Goal: Information Seeking & Learning: Learn about a topic

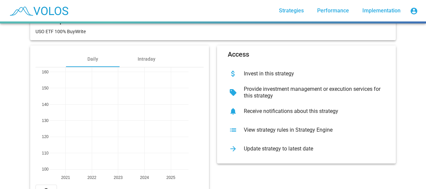
scroll to position [65, 0]
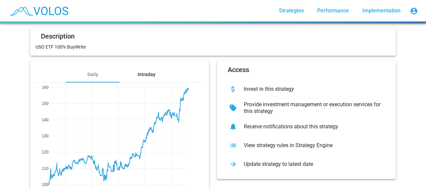
click at [143, 72] on div "Intraday" at bounding box center [147, 74] width 18 height 7
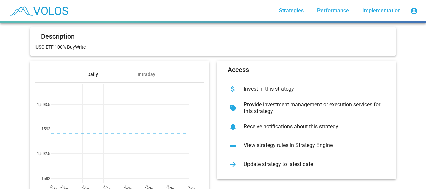
click at [96, 73] on div "Daily" at bounding box center [93, 74] width 54 height 16
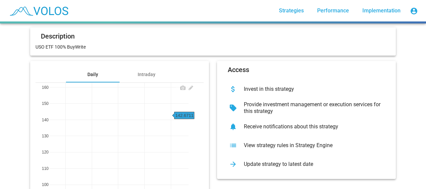
scroll to position [0, 0]
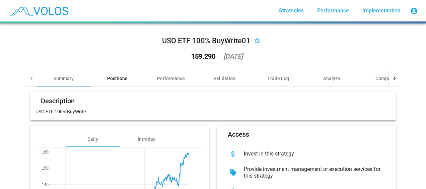
click at [119, 76] on div "Positions" at bounding box center [117, 78] width 20 height 7
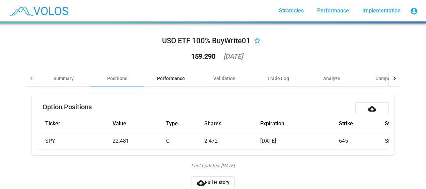
click at [173, 75] on div "Performance" at bounding box center [171, 78] width 28 height 7
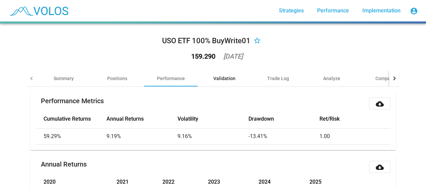
click at [220, 78] on div "Validation" at bounding box center [224, 78] width 22 height 7
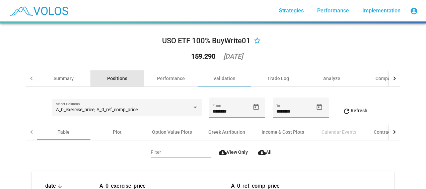
click at [115, 77] on div "Positions" at bounding box center [117, 78] width 20 height 7
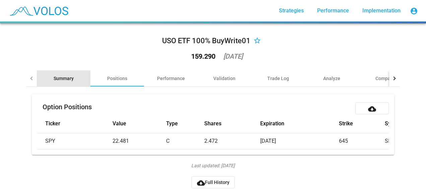
click at [60, 76] on div "Summary" at bounding box center [64, 78] width 20 height 7
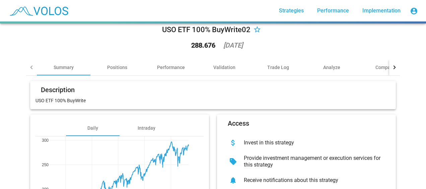
scroll to position [11, 0]
click at [160, 70] on div "Performance" at bounding box center [171, 67] width 28 height 7
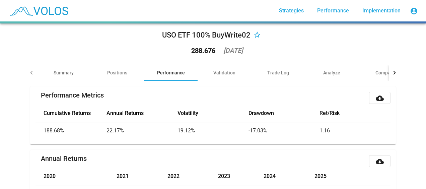
scroll to position [5, 0]
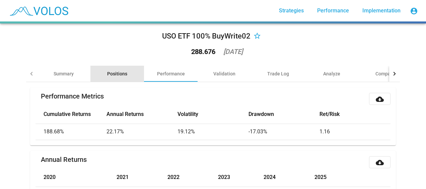
click at [115, 77] on div "Positions" at bounding box center [117, 74] width 54 height 16
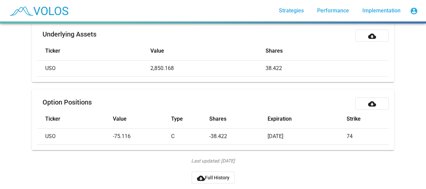
scroll to position [0, 0]
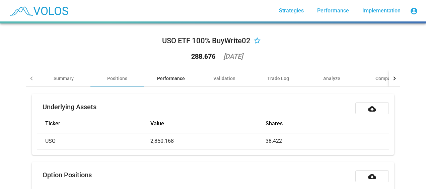
click at [166, 77] on div "Performance" at bounding box center [171, 78] width 28 height 7
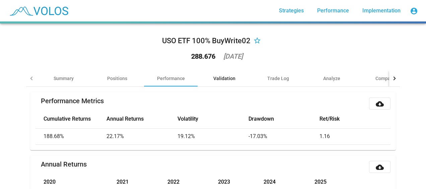
click at [225, 76] on div "Validation" at bounding box center [224, 78] width 22 height 7
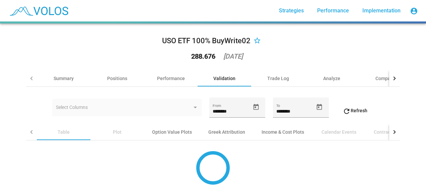
scroll to position [5, 0]
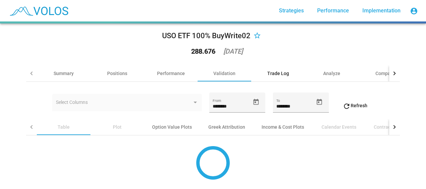
click at [279, 72] on div "Trade Log" at bounding box center [278, 73] width 22 height 7
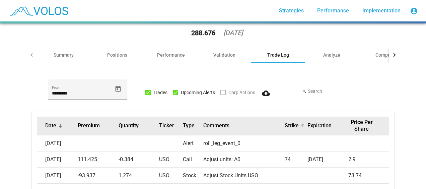
scroll to position [22, 0]
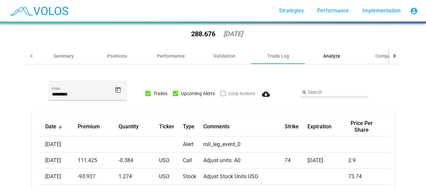
click at [324, 57] on div "Analyze" at bounding box center [331, 56] width 17 height 7
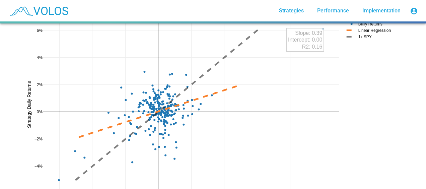
scroll to position [24, 0]
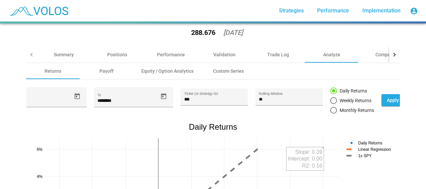
click at [391, 52] on div at bounding box center [394, 55] width 11 height 16
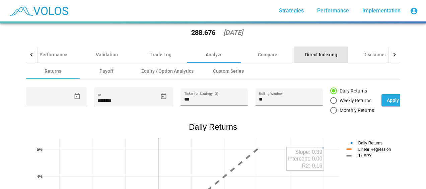
click at [312, 51] on div "Direct Indexing" at bounding box center [321, 54] width 32 height 7
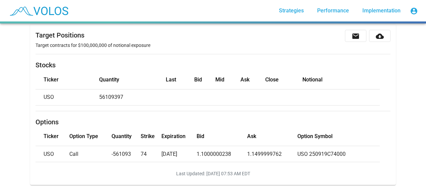
scroll to position [0, 0]
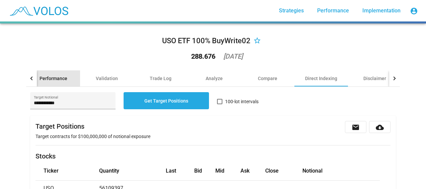
click at [62, 75] on div "Performance" at bounding box center [54, 78] width 28 height 7
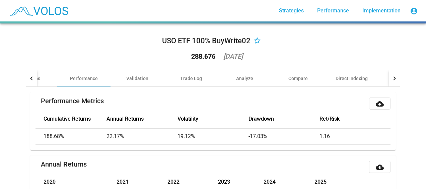
click at [28, 77] on div at bounding box center [31, 78] width 11 height 16
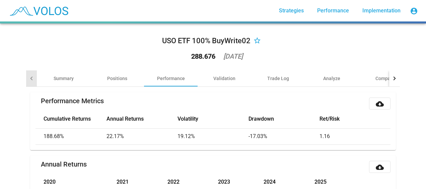
click at [28, 77] on div at bounding box center [31, 78] width 11 height 16
click at [63, 76] on div "Summary" at bounding box center [64, 78] width 20 height 7
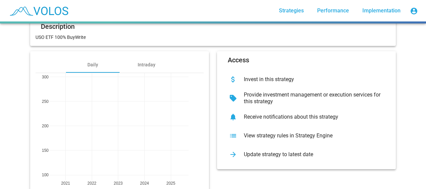
scroll to position [109, 0]
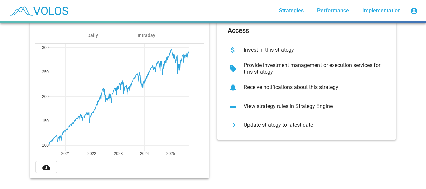
click at [45, 163] on mat-icon "cloud_download" at bounding box center [46, 167] width 8 height 8
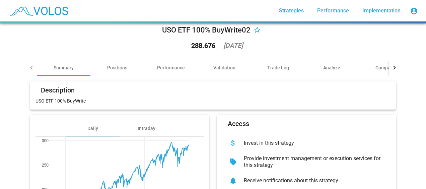
scroll to position [0, 0]
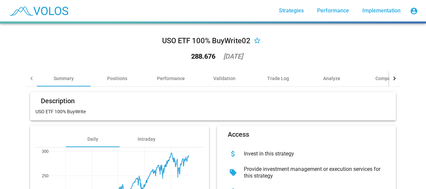
click at [399, 53] on div "USO ETF 100% BuyWrite02 star_border 288.676 [DATE] Summary Positions Performanc…" at bounding box center [213, 157] width 382 height 269
click at [51, 8] on img at bounding box center [38, 10] width 66 height 17
